Goal: Task Accomplishment & Management: Use online tool/utility

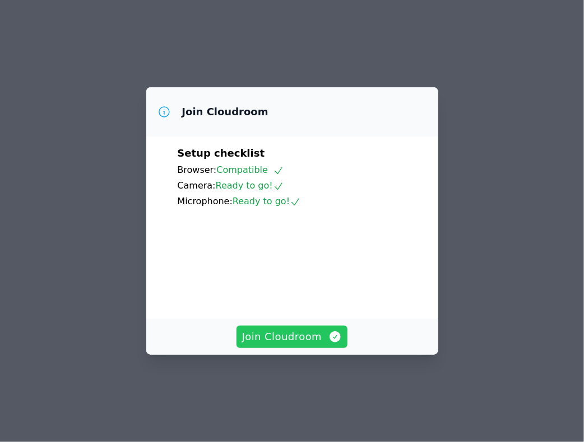
click at [295, 348] on button "Join Cloudroom" at bounding box center [291, 337] width 111 height 22
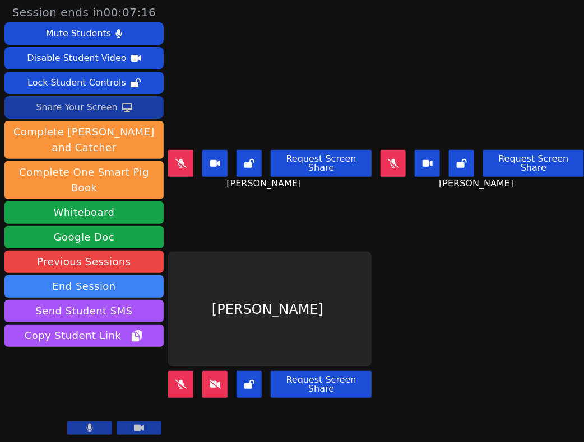
click at [91, 102] on div "Share Your Screen" at bounding box center [77, 108] width 82 height 18
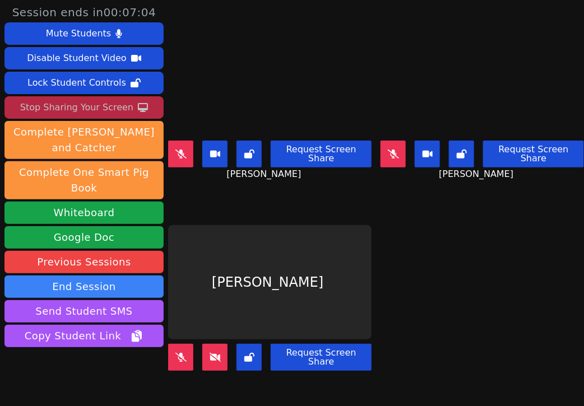
click at [186, 149] on button at bounding box center [180, 154] width 25 height 27
click at [390, 150] on icon at bounding box center [393, 154] width 7 height 9
click at [178, 157] on button at bounding box center [180, 154] width 25 height 27
click at [380, 153] on button at bounding box center [392, 154] width 25 height 27
click at [185, 150] on icon at bounding box center [180, 154] width 11 height 9
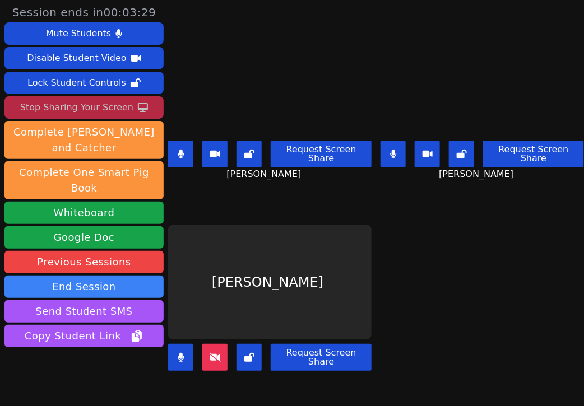
drag, startPoint x: 382, startPoint y: 150, endPoint x: 404, endPoint y: 194, distance: 49.3
click at [404, 194] on div "MILA’VAE TAVAREZ Request Screen Share MILA’VAE TAVAREZ" at bounding box center [481, 101] width 203 height 203
drag, startPoint x: 176, startPoint y: 346, endPoint x: 359, endPoint y: 290, distance: 190.8
click at [359, 290] on div "ANGEL ROMERO Request Screen Share" at bounding box center [269, 304] width 203 height 203
click at [183, 152] on icon at bounding box center [181, 154] width 7 height 9
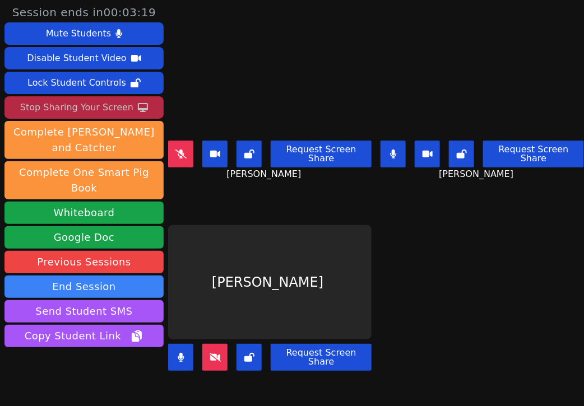
click at [389, 147] on button at bounding box center [392, 154] width 25 height 27
click at [189, 145] on button at bounding box center [180, 154] width 25 height 27
drag, startPoint x: 180, startPoint y: 349, endPoint x: 184, endPoint y: 339, distance: 10.1
click at [181, 353] on icon at bounding box center [181, 357] width 6 height 9
click at [388, 150] on icon at bounding box center [393, 154] width 11 height 9
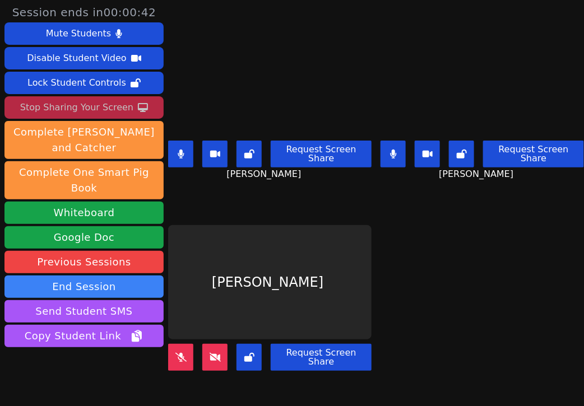
click at [186, 154] on button at bounding box center [180, 154] width 25 height 27
click at [385, 153] on button at bounding box center [392, 154] width 25 height 27
click at [176, 353] on icon at bounding box center [180, 357] width 11 height 9
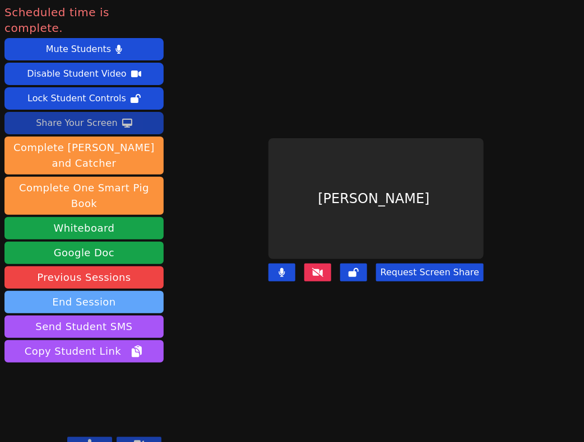
click at [136, 291] on button "End Session" at bounding box center [83, 302] width 159 height 22
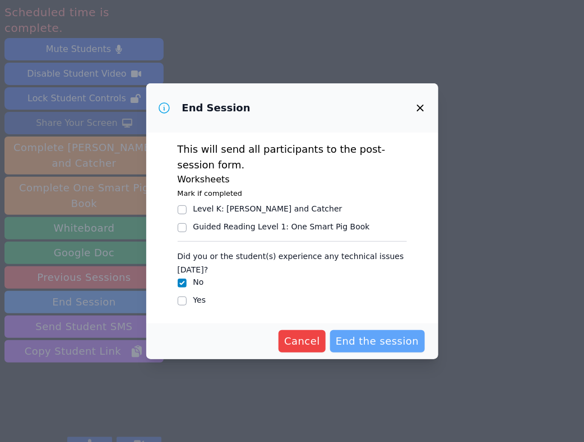
click at [399, 348] on span "End the session" at bounding box center [377, 342] width 83 height 16
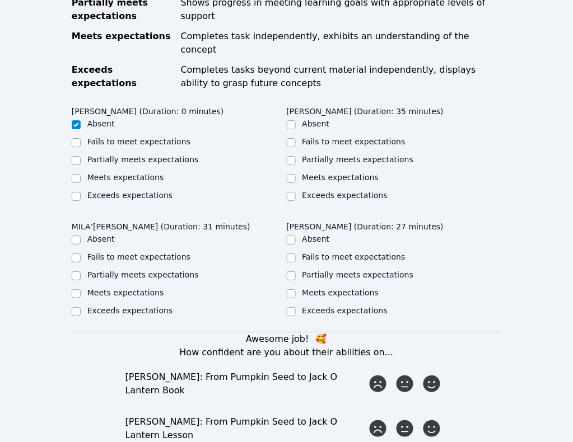
scroll to position [630, 0]
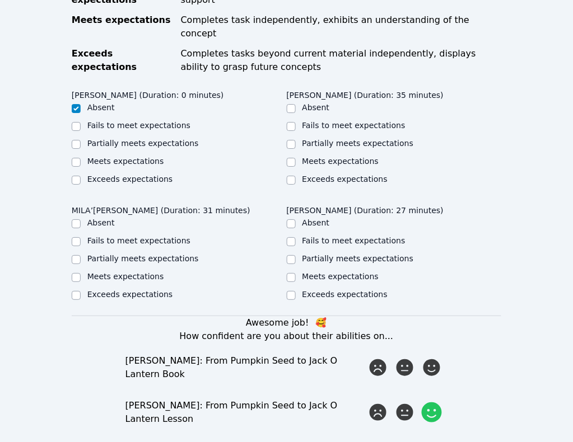
drag, startPoint x: 435, startPoint y: 274, endPoint x: 428, endPoint y: 304, distance: 29.9
click at [435, 360] on icon at bounding box center [431, 368] width 17 height 17
click at [0, 0] on input "radio" at bounding box center [0, 0] width 0 height 0
click at [427, 403] on icon at bounding box center [432, 413] width 20 height 20
click at [0, 0] on input "radio" at bounding box center [0, 0] width 0 height 0
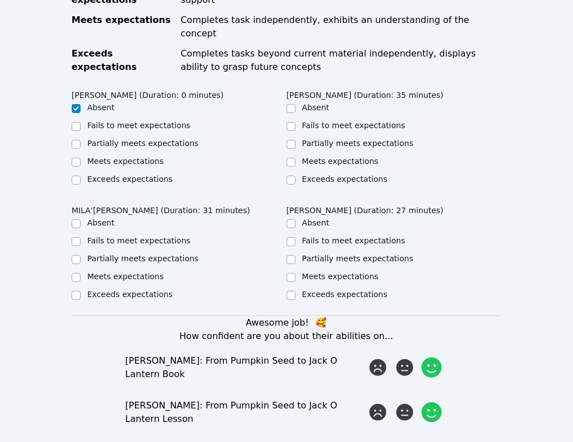
drag, startPoint x: 430, startPoint y: 351, endPoint x: 430, endPoint y: 373, distance: 22.4
click at [0, 0] on input "radio" at bounding box center [0, 0] width 0 height 0
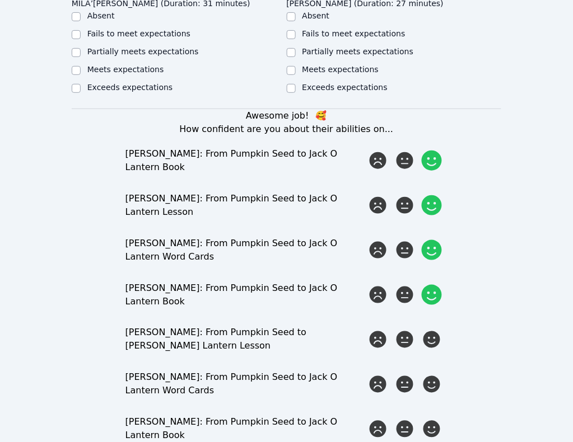
scroll to position [840, 0]
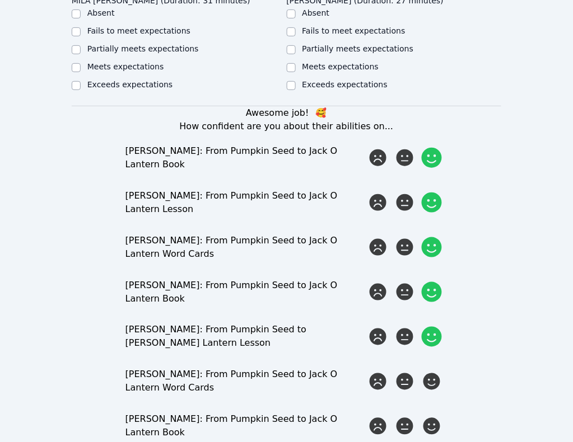
click at [427, 327] on icon at bounding box center [432, 337] width 20 height 20
click at [0, 0] on input "radio" at bounding box center [0, 0] width 0 height 0
click at [426, 372] on icon at bounding box center [432, 382] width 20 height 20
click at [0, 0] on input "radio" at bounding box center [0, 0] width 0 height 0
drag, startPoint x: 428, startPoint y: 327, endPoint x: 425, endPoint y: 366, distance: 39.4
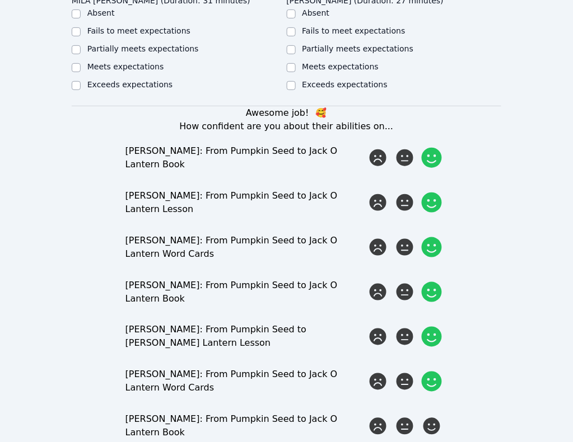
click at [428, 418] on icon at bounding box center [431, 426] width 17 height 17
click at [0, 0] on input "radio" at bounding box center [0, 0] width 0 height 0
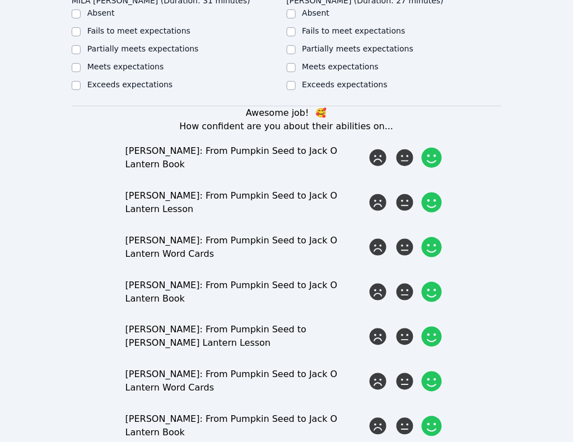
click at [0, 0] on input "radio" at bounding box center [0, 0] width 0 height 0
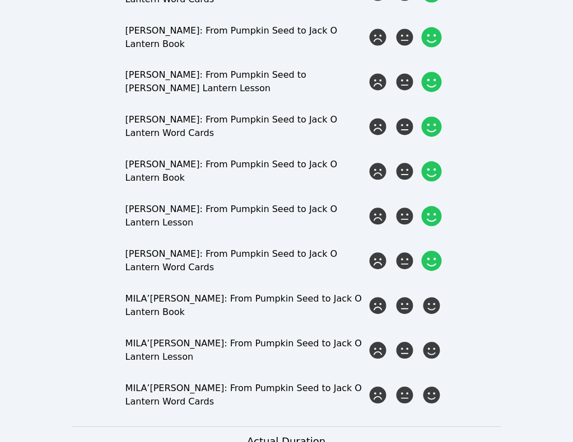
scroll to position [1120, 0]
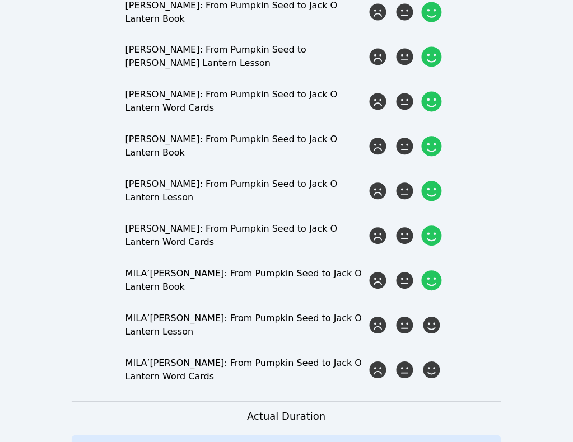
click at [432, 271] on icon at bounding box center [432, 281] width 20 height 20
click at [0, 0] on input "radio" at bounding box center [0, 0] width 0 height 0
drag, startPoint x: 435, startPoint y: 216, endPoint x: 434, endPoint y: 227, distance: 11.2
click at [435, 316] on icon at bounding box center [432, 326] width 20 height 20
click at [0, 0] on input "radio" at bounding box center [0, 0] width 0 height 0
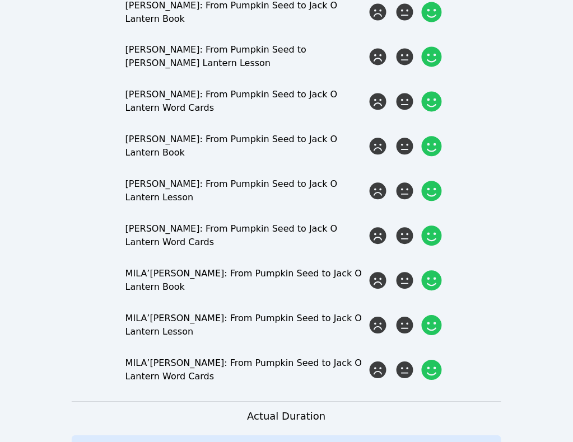
drag, startPoint x: 428, startPoint y: 276, endPoint x: 431, endPoint y: 265, distance: 11.5
click at [429, 275] on form "Student Participation Do not enter a participation level for ABSENT students GE…" at bounding box center [287, 18] width 430 height 1709
click at [431, 361] on icon at bounding box center [432, 371] width 20 height 20
click at [0, 0] on input "radio" at bounding box center [0, 0] width 0 height 0
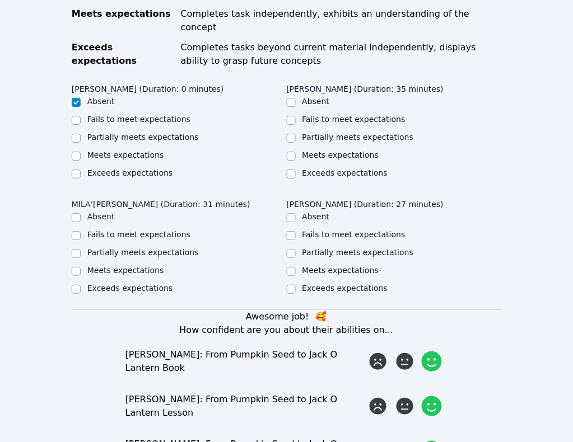
scroll to position [490, 0]
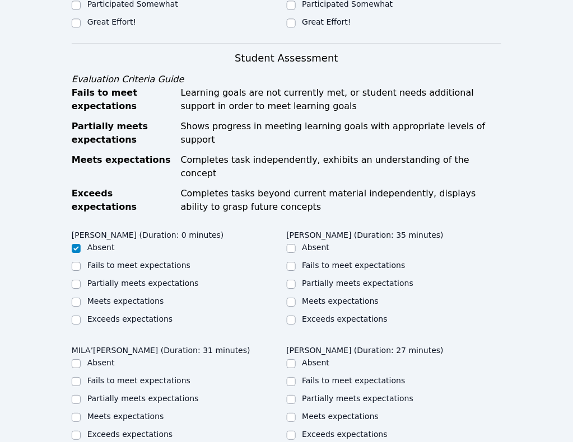
click at [302, 306] on label "Meets expectations" at bounding box center [340, 301] width 77 height 9
click at [287, 307] on input "Meets expectations" at bounding box center [291, 302] width 9 height 9
checkbox input "true"
click at [164, 412] on label "Meets expectations" at bounding box center [125, 416] width 77 height 9
click at [81, 413] on input "Meets expectations" at bounding box center [76, 417] width 9 height 9
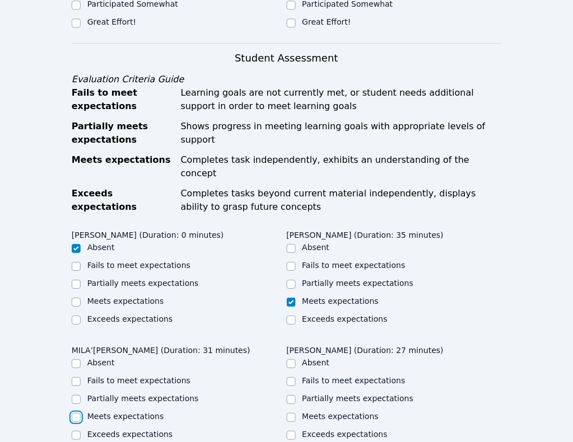
checkbox input "true"
click at [379, 412] on label "Meets expectations" at bounding box center [340, 416] width 77 height 9
click at [296, 413] on input "Meets expectations" at bounding box center [291, 417] width 9 height 9
checkbox input "true"
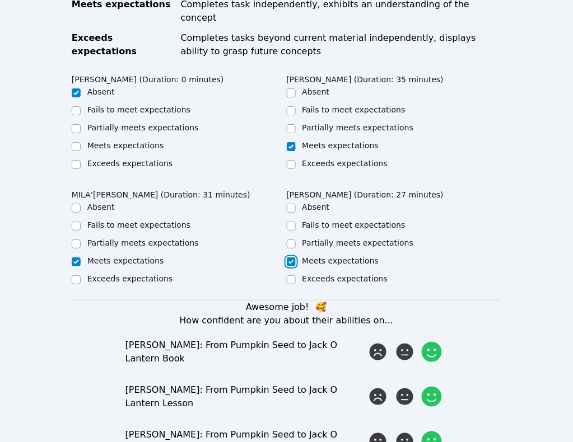
scroll to position [630, 0]
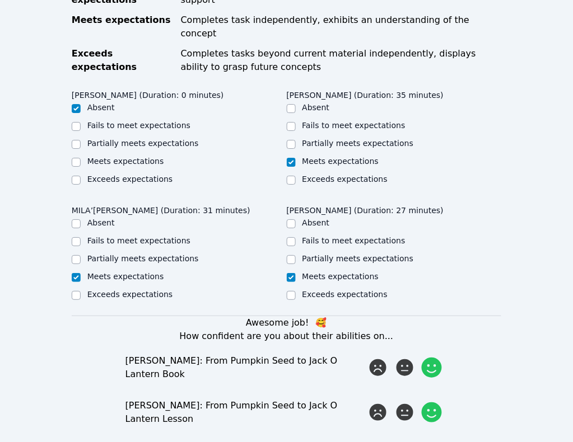
click at [414, 254] on label "Partially meets expectations" at bounding box center [357, 258] width 111 height 9
click at [296, 255] on input "Partially meets expectations" at bounding box center [291, 259] width 9 height 9
checkbox input "true"
checkbox input "false"
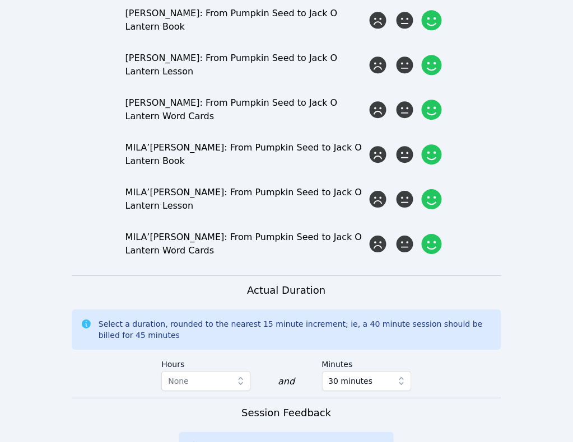
scroll to position [1330, 0]
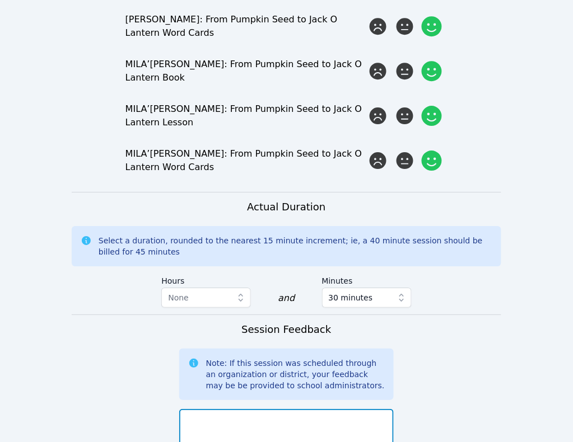
click at [266, 409] on textarea at bounding box center [286, 439] width 215 height 60
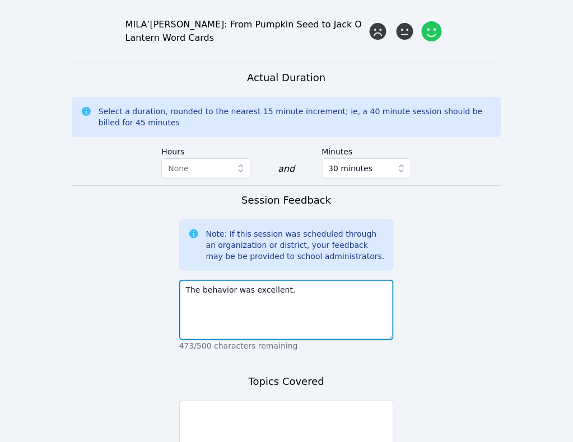
scroll to position [1470, 0]
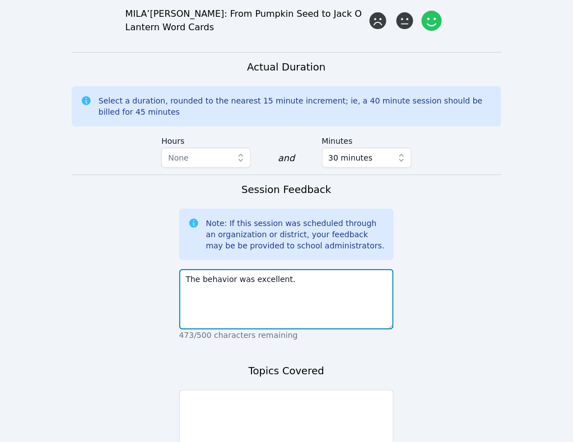
type textarea "The behavior was excellent."
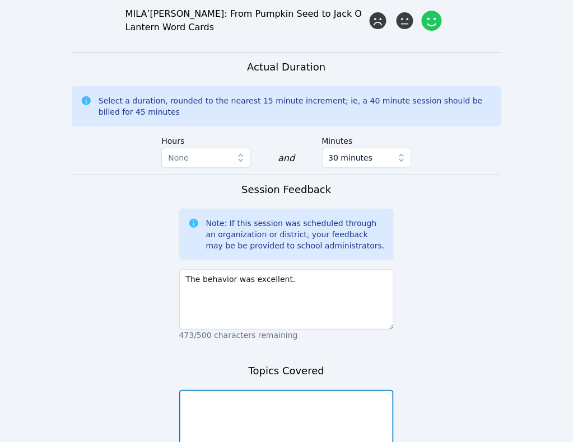
click at [282, 390] on textarea at bounding box center [286, 420] width 215 height 60
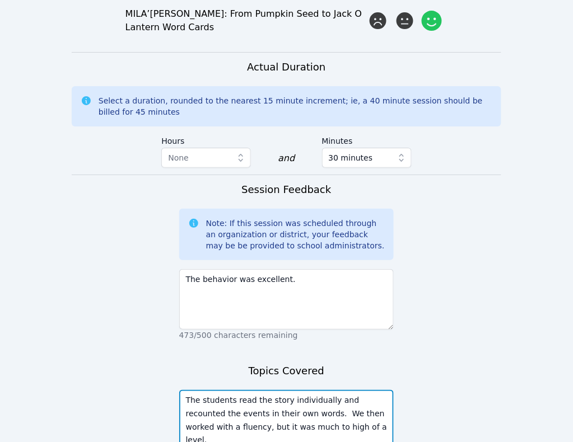
type textarea "The students read the story individually and recounted the events in their own …"
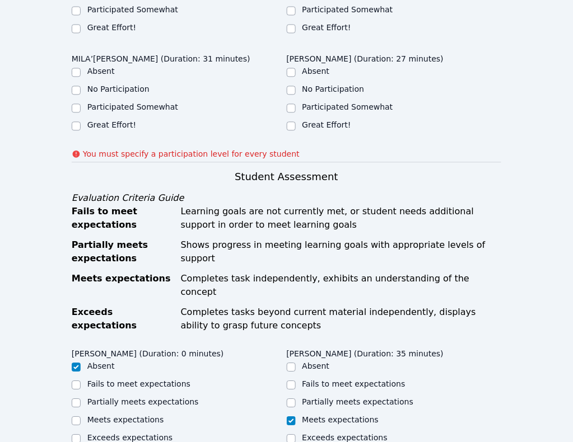
scroll to position [295, 0]
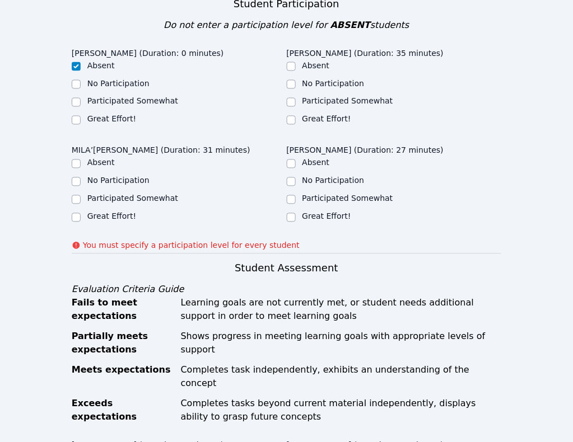
click at [302, 124] on label "Great Effort!" at bounding box center [326, 119] width 49 height 9
click at [287, 125] on input "Great Effort!" at bounding box center [291, 120] width 9 height 9
checkbox input "true"
click at [136, 213] on label "Great Effort!" at bounding box center [111, 216] width 49 height 9
click at [81, 213] on input "Great Effort!" at bounding box center [76, 217] width 9 height 9
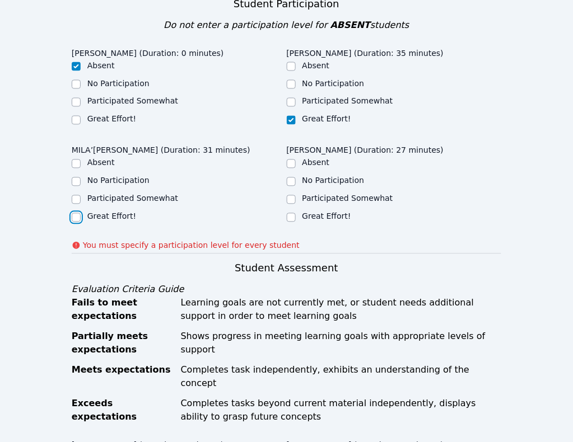
checkbox input "true"
click at [351, 214] on label "Great Effort!" at bounding box center [326, 216] width 49 height 9
click at [296, 214] on input "Great Effort!" at bounding box center [291, 217] width 9 height 9
checkbox input "true"
